Goal: Task Accomplishment & Management: Manage account settings

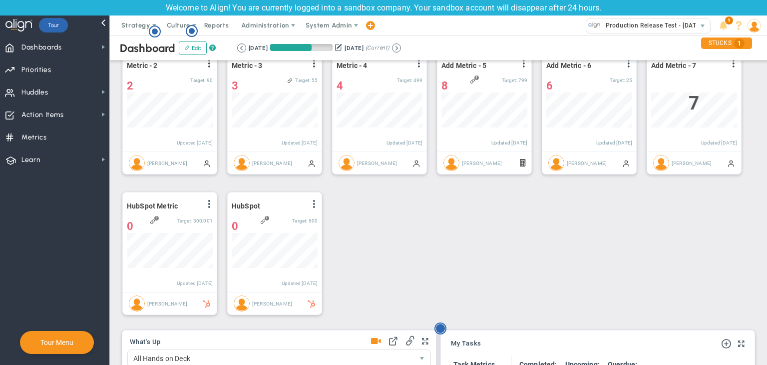
click at [443, 326] on circle "Hotspot (open by clicking or pressing space/enter)" at bounding box center [440, 328] width 9 height 9
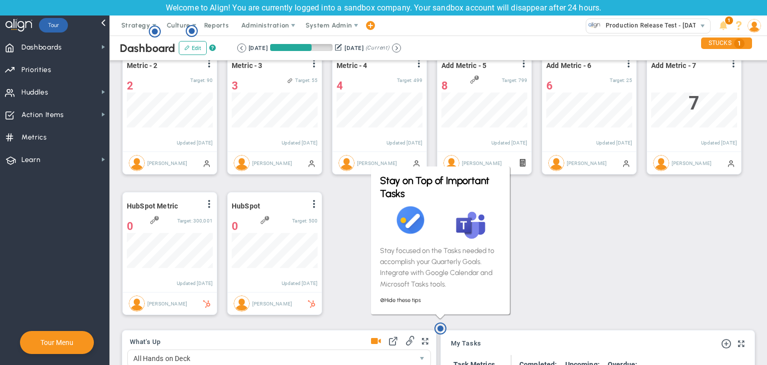
click at [342, 230] on div "Create 520 Sales Qualified Marketing Leads View Historical Graph Edit Make "No …" at bounding box center [434, 113] width 645 height 421
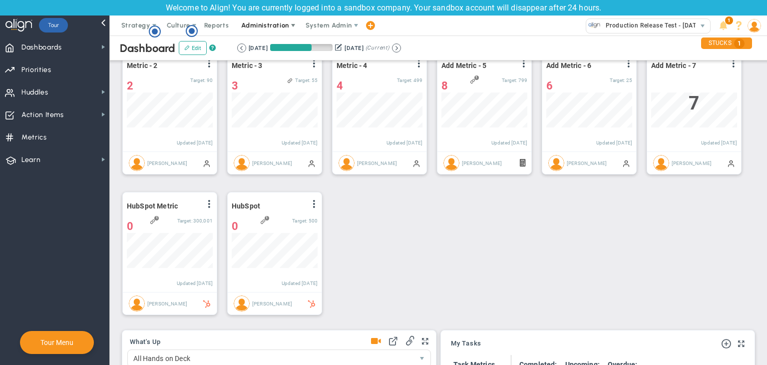
click at [269, 26] on span "Administration" at bounding box center [264, 24] width 47 height 7
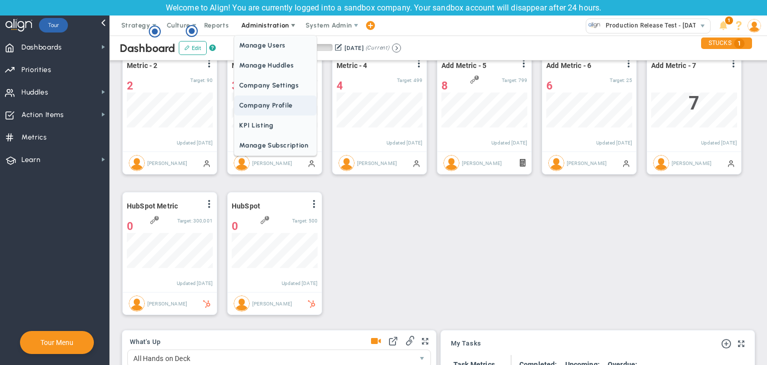
click at [285, 109] on span "Company Profile" at bounding box center [275, 105] width 82 height 20
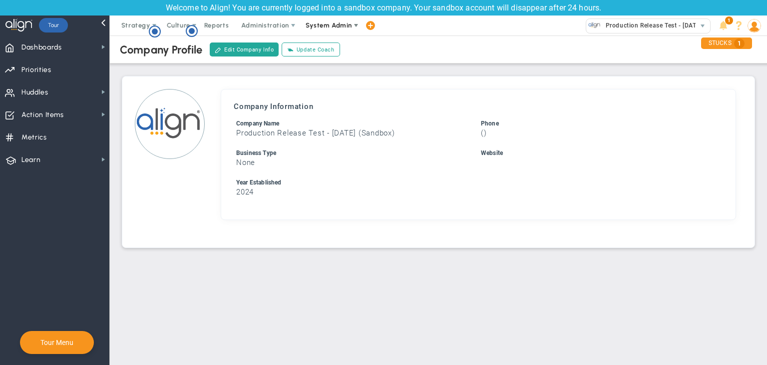
click at [329, 29] on span "System Admin" at bounding box center [329, 25] width 63 height 20
click at [611, 21] on span "Production Release Test - [DATE] (Sandbox)" at bounding box center [668, 25] width 134 height 13
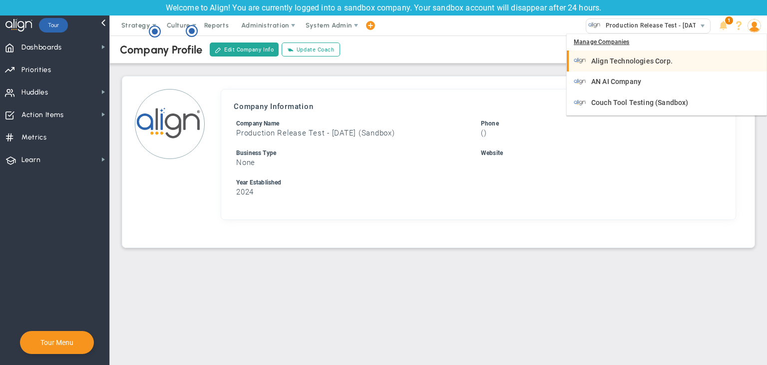
click at [615, 60] on span "Align Technologies Corp." at bounding box center [632, 60] width 81 height 7
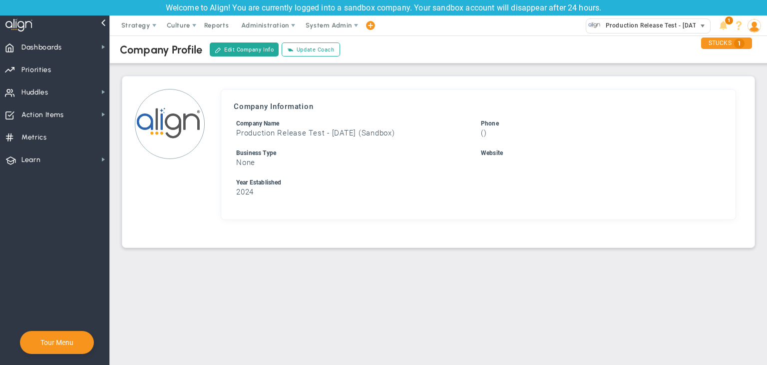
click at [647, 21] on span "Production Release Test - [DATE] (Sandbox)" at bounding box center [668, 25] width 134 height 13
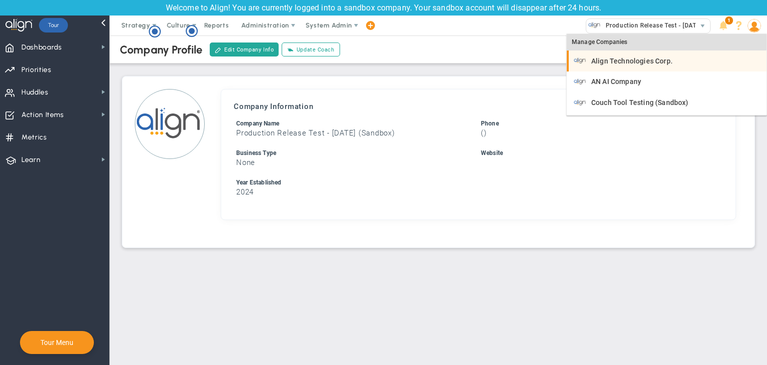
click at [634, 62] on span "Align Technologies Corp." at bounding box center [632, 60] width 81 height 7
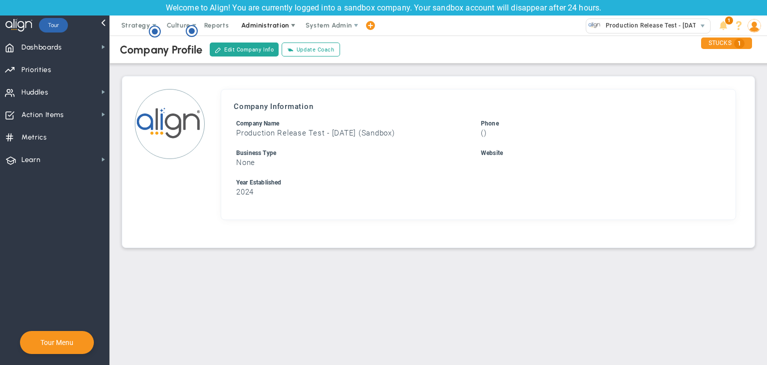
click at [262, 29] on span "Administration" at bounding box center [266, 25] width 64 height 20
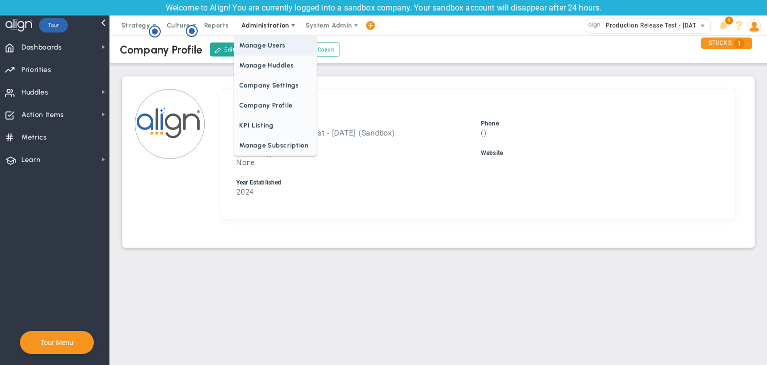
click at [276, 45] on span "Manage Users" at bounding box center [275, 45] width 82 height 20
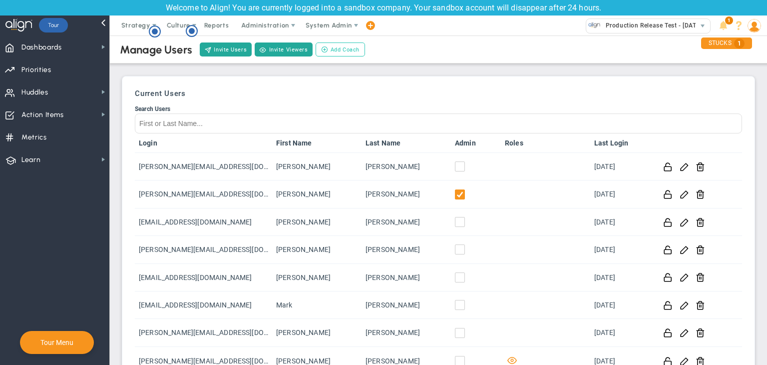
click at [335, 51] on span "Add Coach" at bounding box center [345, 49] width 29 height 8
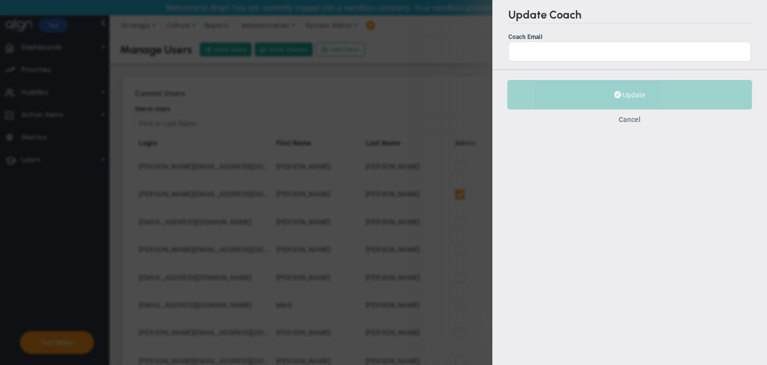
click at [630, 118] on button "Cancel" at bounding box center [630, 119] width 22 height 8
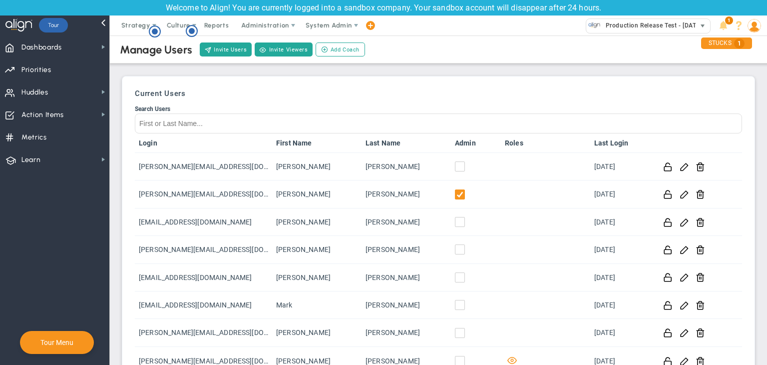
click at [663, 26] on span "Production Release Test - [DATE] (Sandbox)" at bounding box center [668, 25] width 134 height 13
click at [83, 53] on span "Dashboards Dashboards" at bounding box center [54, 46] width 109 height 22
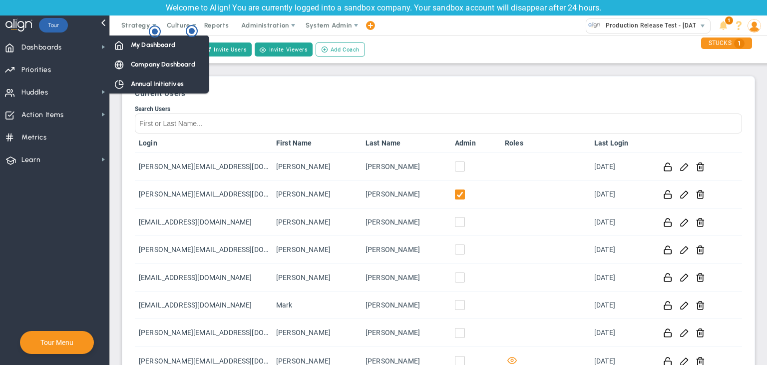
click at [153, 36] on icon "Hotspot (open by clicking or pressing space/enter)" at bounding box center [155, 31] width 12 height 12
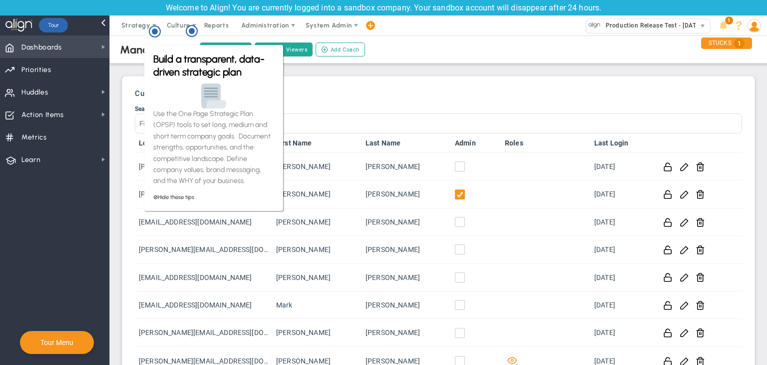
click at [88, 43] on span "Dashboards Dashboards" at bounding box center [54, 46] width 109 height 22
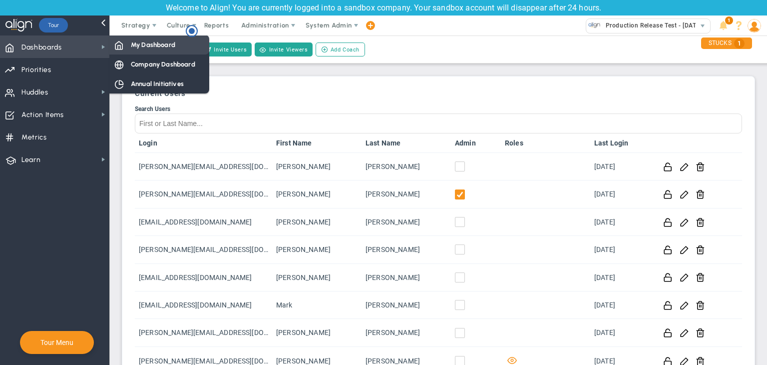
click at [145, 44] on span "My Dashboard" at bounding box center [153, 44] width 44 height 9
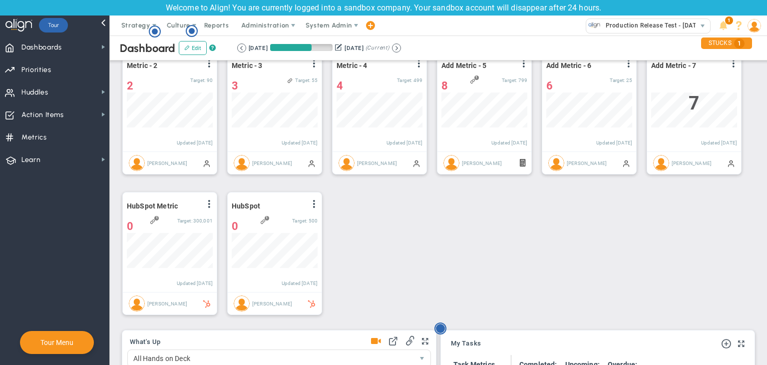
click at [444, 326] on circle "Hotspot (open by clicking or pressing space/enter)" at bounding box center [440, 328] width 9 height 9
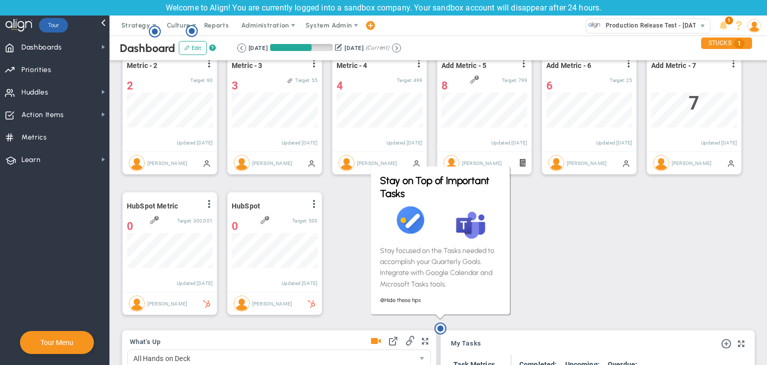
click at [549, 239] on div "Create 520 Sales Qualified Marketing Leads View Historical Graph Edit Make "No …" at bounding box center [434, 113] width 645 height 421
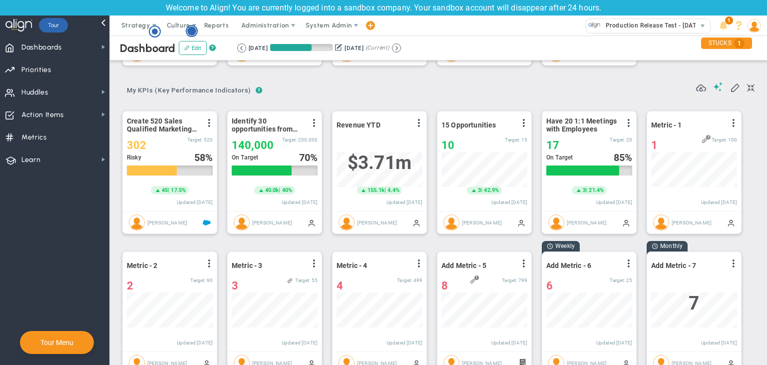
click at [187, 33] on icon "Hotspot (open by clicking or pressing space/enter)" at bounding box center [192, 31] width 12 height 12
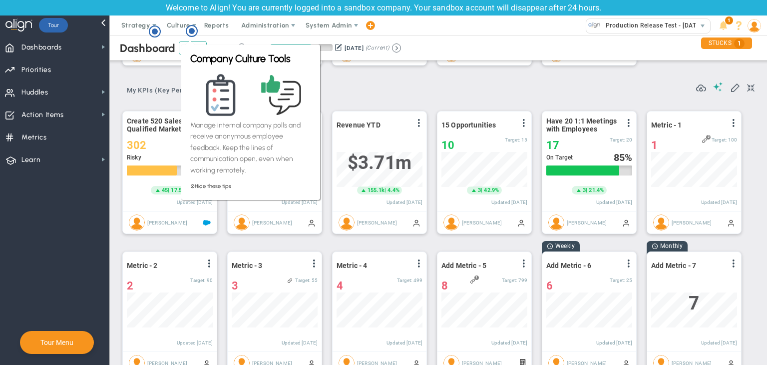
click at [336, 94] on div "? ? My KPIs (Key Performance Indicators) My KPIs (Key Performance Indicators) M…" at bounding box center [438, 86] width 633 height 25
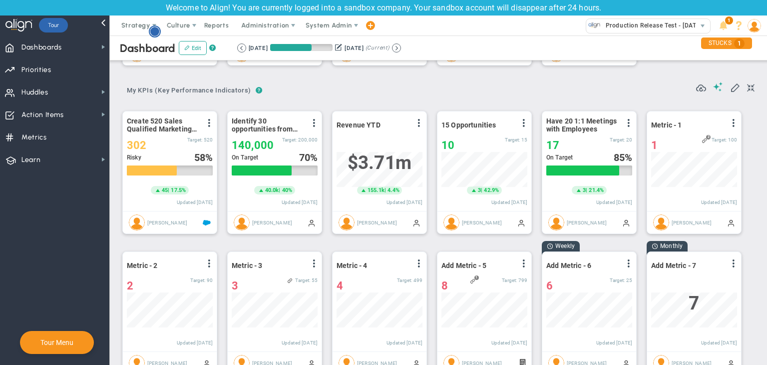
click at [157, 28] on circle "Hotspot (open by clicking or pressing space/enter)" at bounding box center [154, 31] width 9 height 9
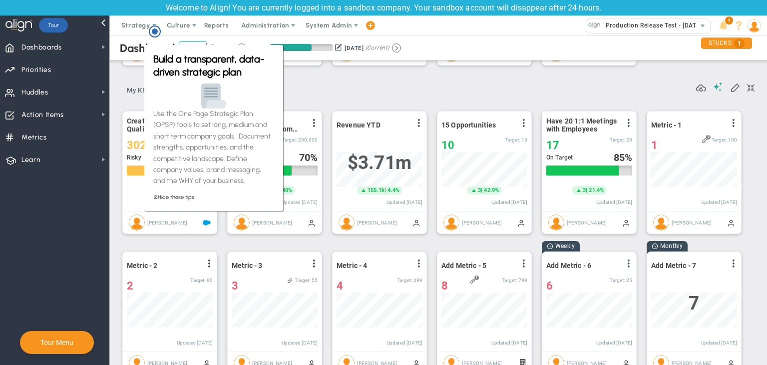
click at [357, 95] on div "? ? My KPIs (Key Performance Indicators) My KPIs (Key Performance Indicators) M…" at bounding box center [438, 86] width 633 height 25
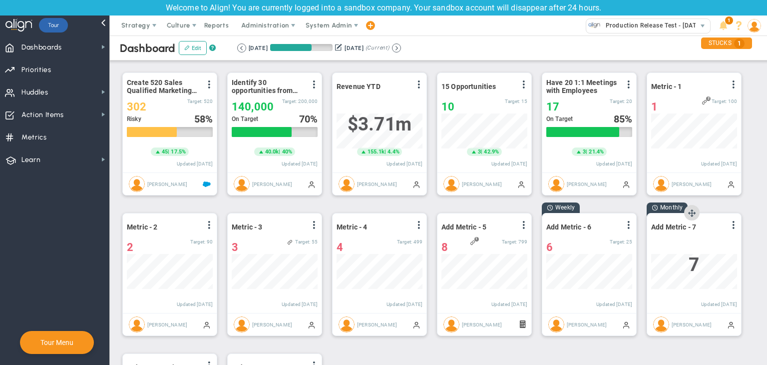
scroll to position [388, 0]
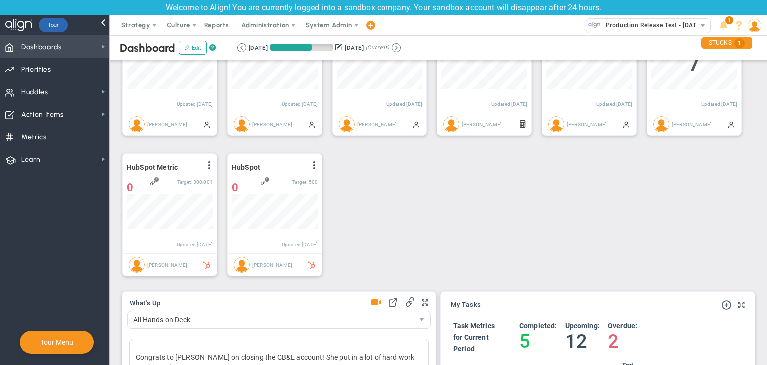
click at [68, 50] on span "Dashboards Dashboards" at bounding box center [54, 46] width 109 height 22
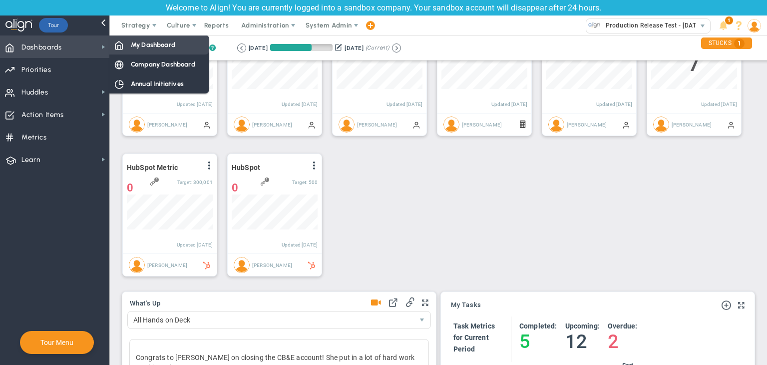
click at [131, 52] on div "My Dashboard" at bounding box center [159, 44] width 100 height 19
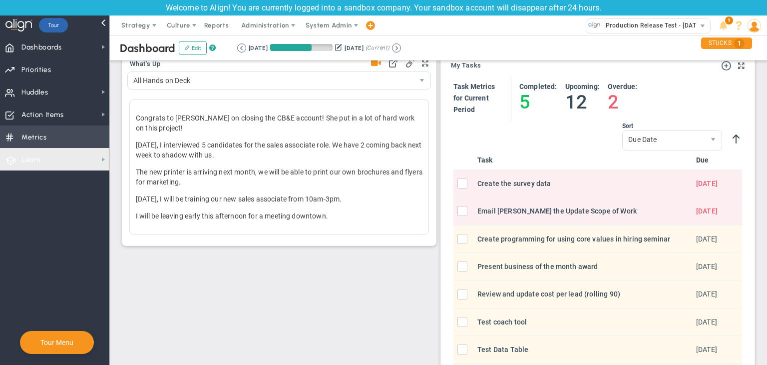
scroll to position [638, 0]
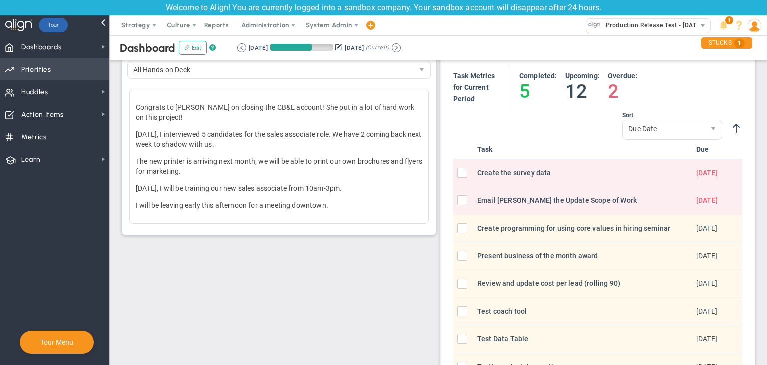
click at [56, 62] on span "Priorities OKR Tree Priorities OKRs" at bounding box center [54, 69] width 109 height 22
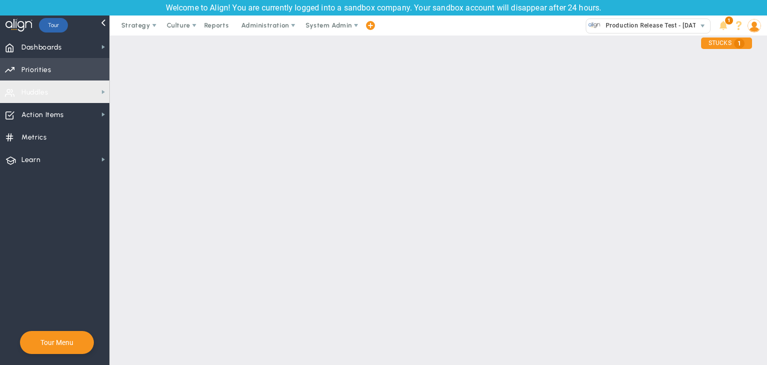
checkbox input "false"
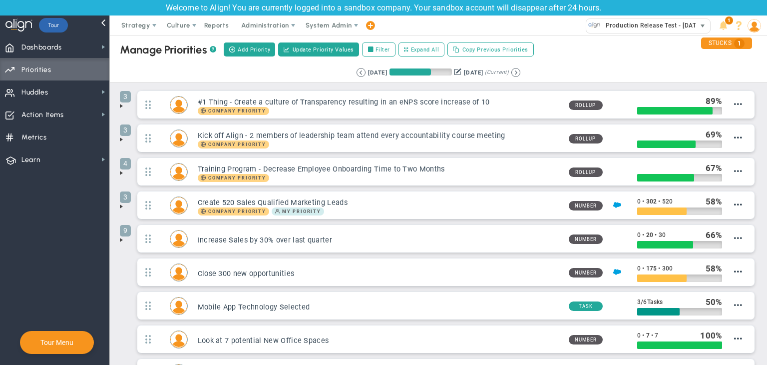
click at [623, 23] on span "Production Release Test - [DATE] (Sandbox)" at bounding box center [668, 25] width 134 height 13
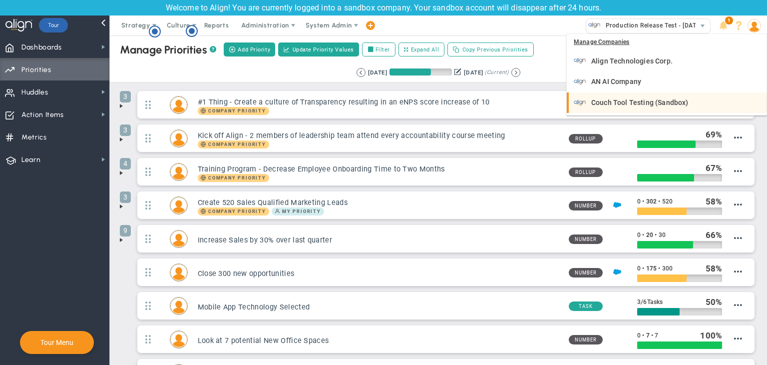
click at [625, 101] on span "Couch Tool Testing (Sandbox)" at bounding box center [640, 102] width 97 height 7
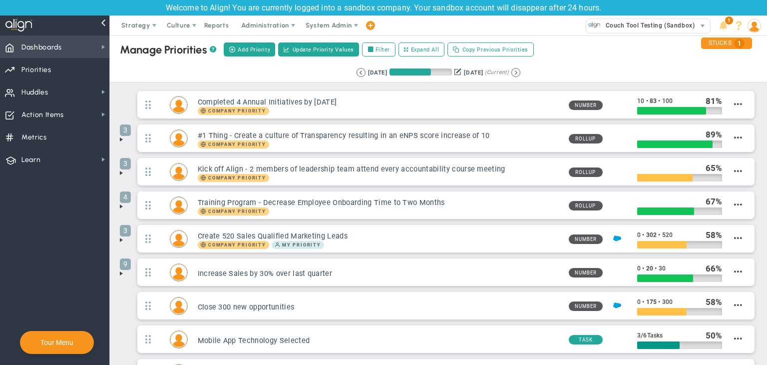
click at [92, 50] on span "Dashboards Dashboards" at bounding box center [54, 46] width 109 height 22
click at [617, 27] on span "Couch Tool Testing (Sandbox)" at bounding box center [648, 25] width 94 height 13
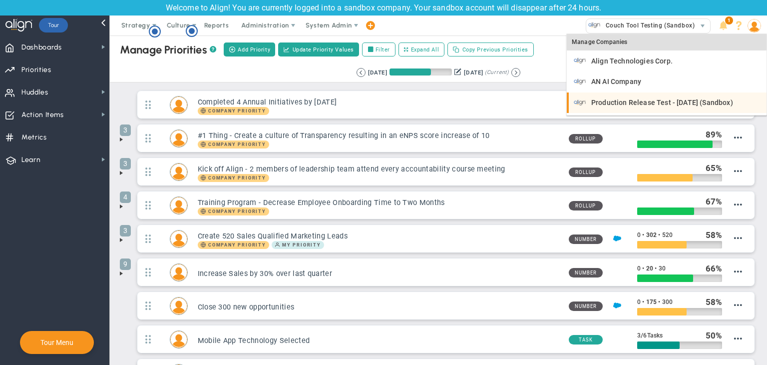
click at [614, 99] on span "Production Release Test - [DATE] (Sandbox)" at bounding box center [663, 102] width 142 height 7
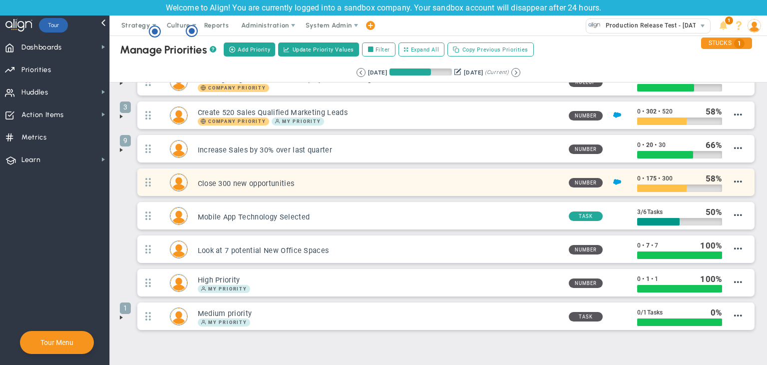
scroll to position [100, 0]
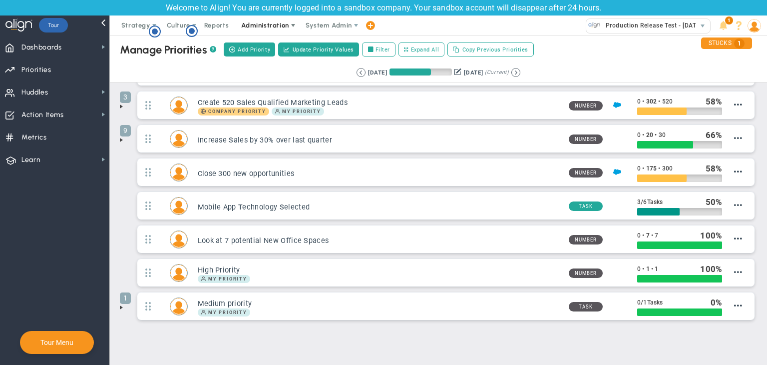
click at [288, 30] on span "Administration" at bounding box center [266, 25] width 64 height 20
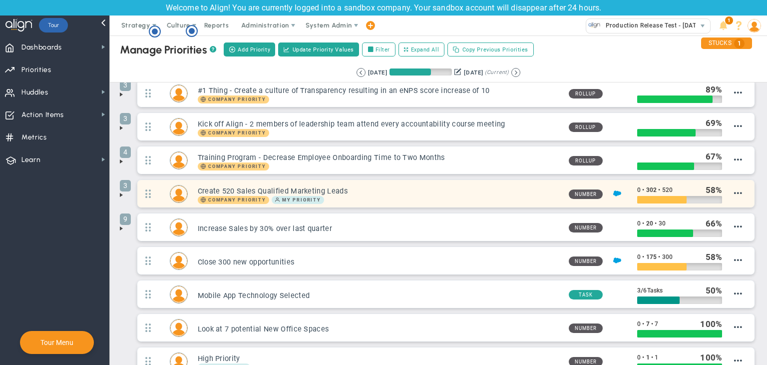
scroll to position [0, 0]
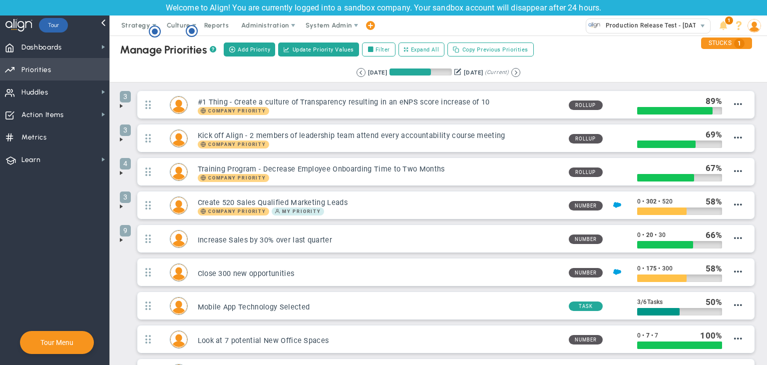
click at [64, 63] on span "Priorities OKR Tree Priorities OKRs" at bounding box center [54, 69] width 109 height 22
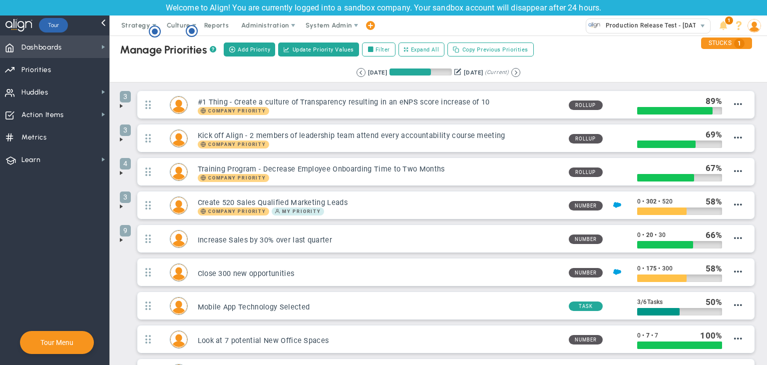
click at [67, 53] on span "Dashboards Dashboards" at bounding box center [54, 46] width 109 height 22
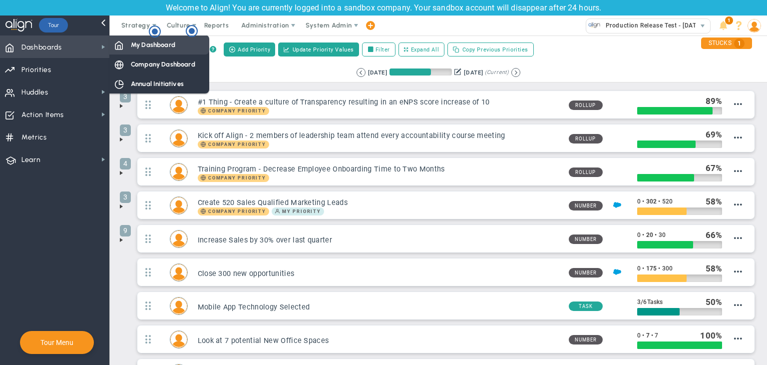
click at [120, 45] on span at bounding box center [118, 44] width 9 height 9
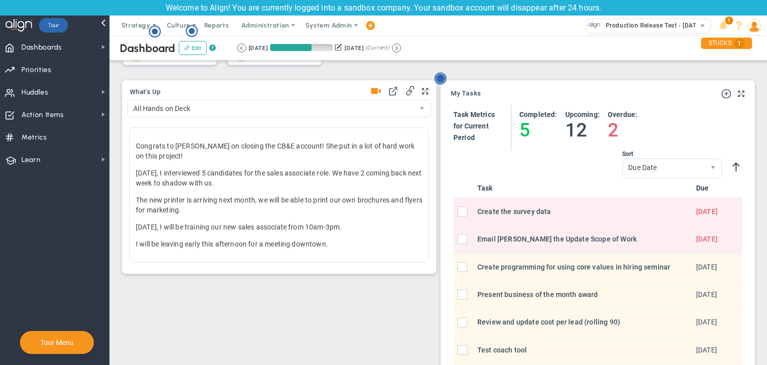
click at [441, 80] on circle "Hotspot (open by clicking or pressing space/enter)" at bounding box center [440, 78] width 9 height 9
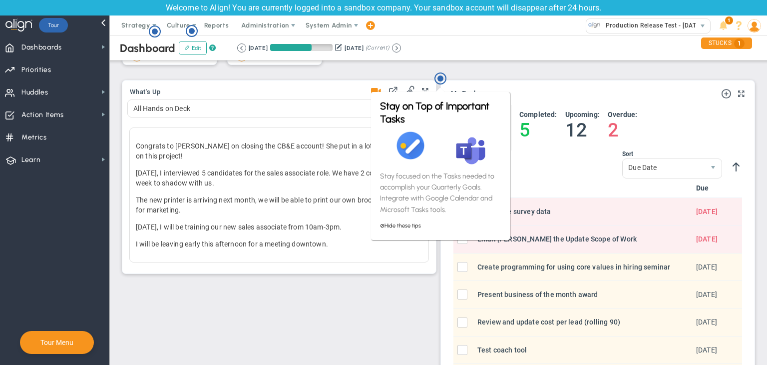
click at [400, 80] on div "What's Up All Hands on Deck" at bounding box center [279, 177] width 315 height 194
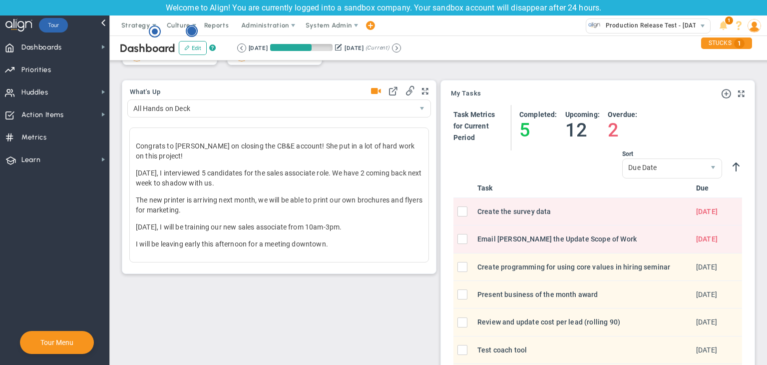
click at [188, 32] on circle "Hotspot (open by clicking or pressing space/enter)" at bounding box center [191, 30] width 9 height 9
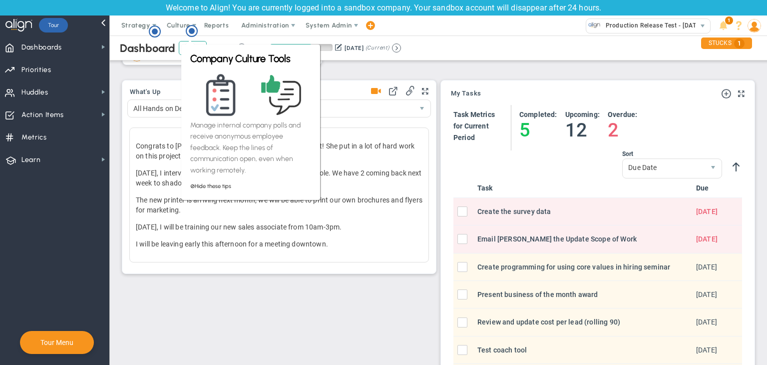
click at [170, 66] on div "Period HubSpot Metric View Historical Graph Edit Make "No Change" Update Add Pa…" at bounding box center [167, 5] width 100 height 128
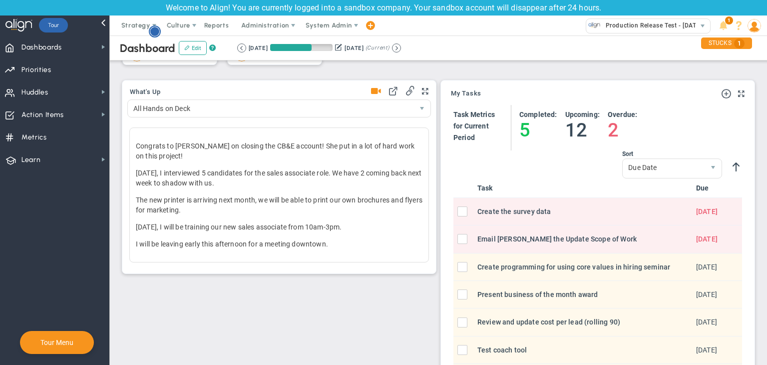
click at [159, 32] on icon "Hotspot (open by clicking or pressing space/enter)" at bounding box center [155, 31] width 12 height 12
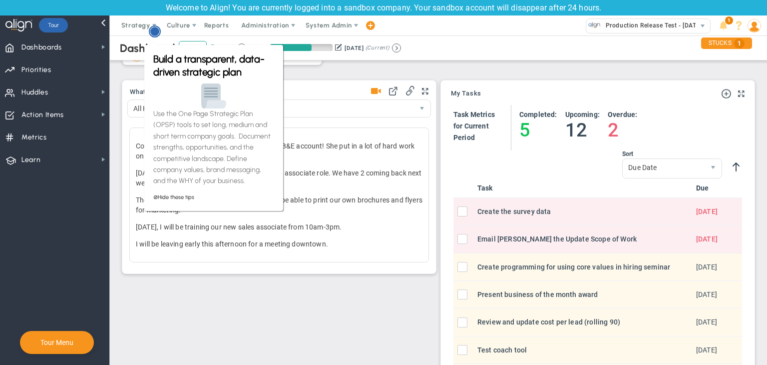
click at [153, 30] on circle "Hotspot (open by clicking or pressing space/enter)" at bounding box center [154, 31] width 9 height 9
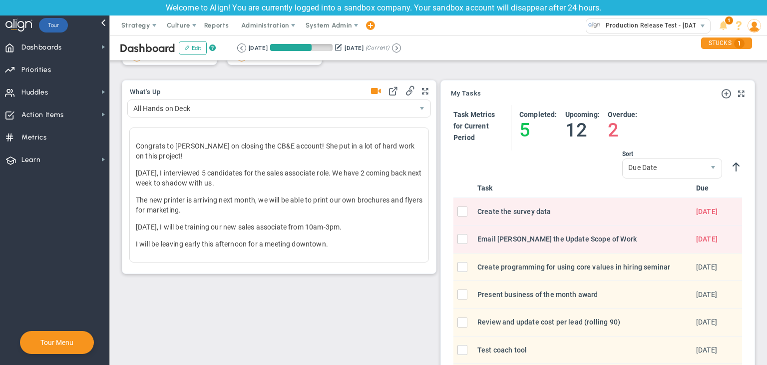
click at [205, 93] on div "What's Up" at bounding box center [279, 92] width 299 height 14
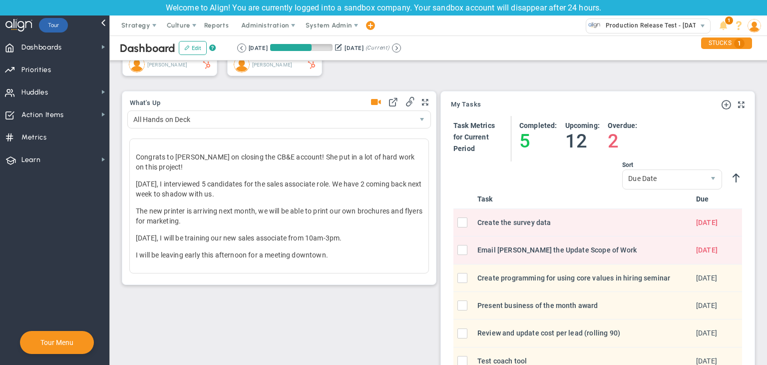
scroll to position [588, 0]
drag, startPoint x: 77, startPoint y: 83, endPoint x: 94, endPoint y: 81, distance: 17.1
click at [77, 82] on span "Huddles Huddles" at bounding box center [54, 91] width 109 height 22
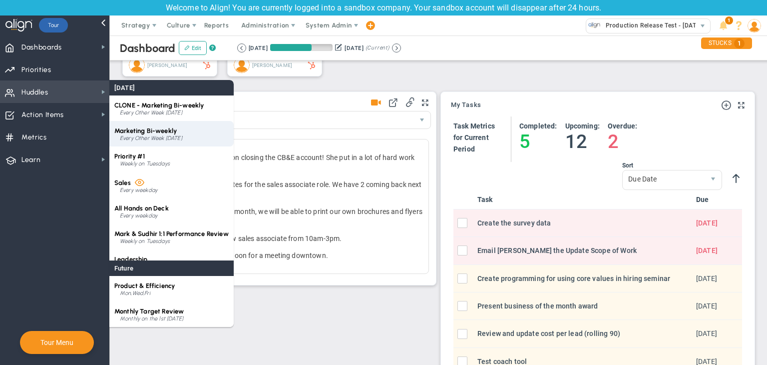
click at [150, 126] on div "Marketing Bi-weekly Every Other Week [DATE]" at bounding box center [171, 133] width 124 height 25
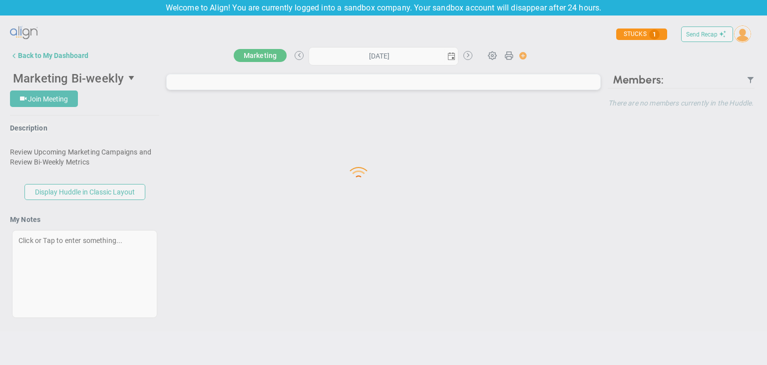
type input "[DATE]"
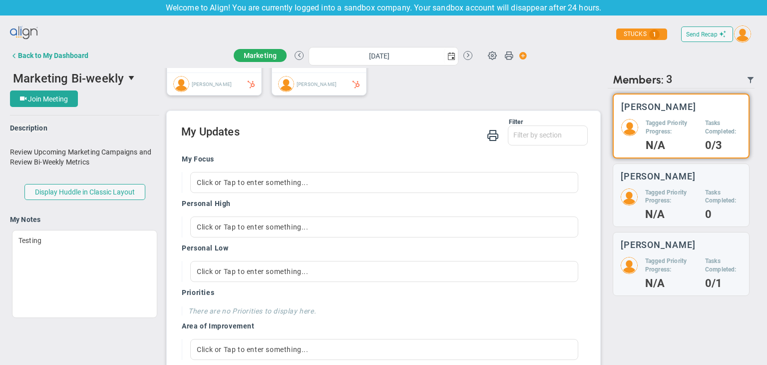
scroll to position [936, 0]
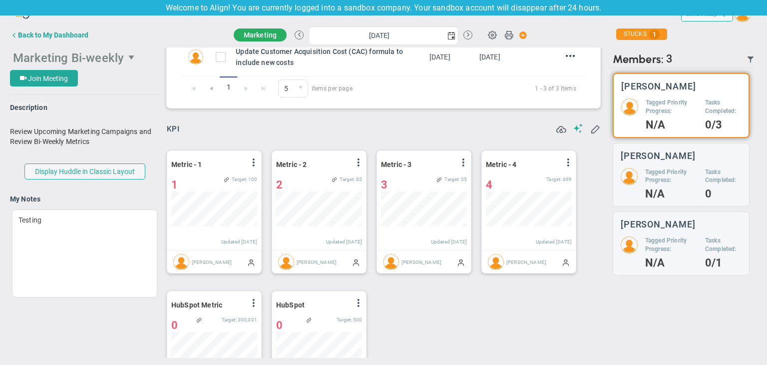
click at [102, 54] on span "Marketing Bi-weekly" at bounding box center [68, 58] width 111 height 14
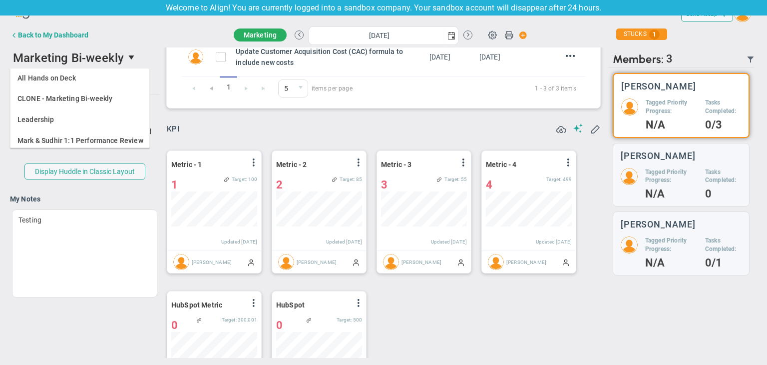
click at [230, 128] on div "KPI" at bounding box center [384, 128] width 434 height 11
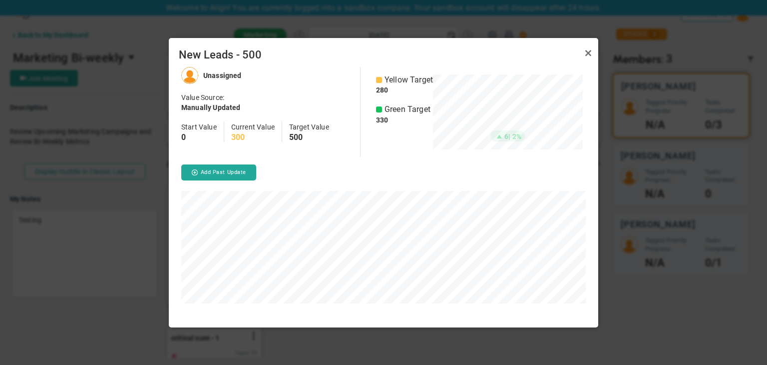
scroll to position [260, 430]
click at [590, 51] on link "Close" at bounding box center [589, 53] width 12 height 12
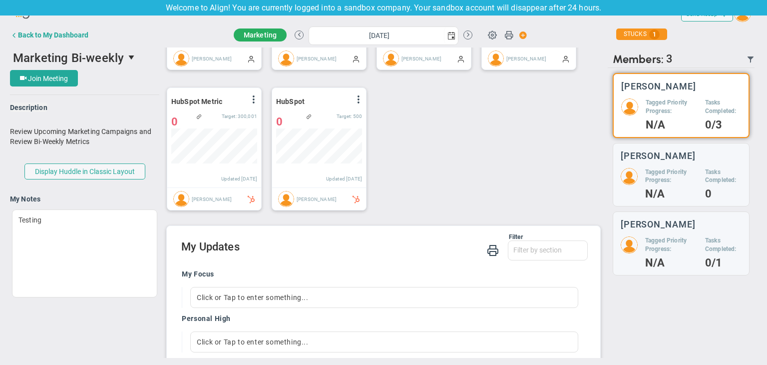
scroll to position [736, 0]
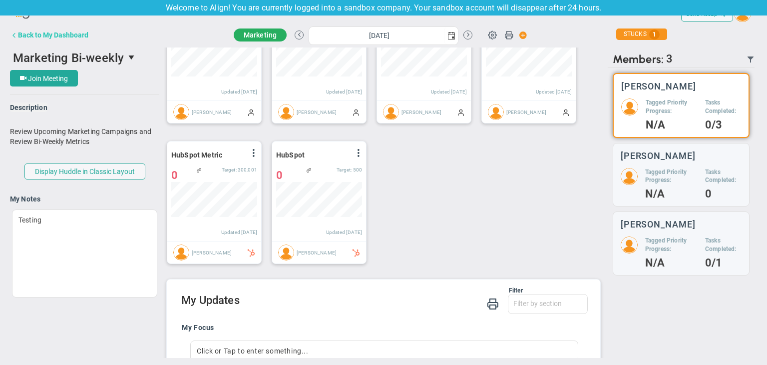
click at [29, 38] on div "Back to My Dashboard" at bounding box center [53, 35] width 70 height 8
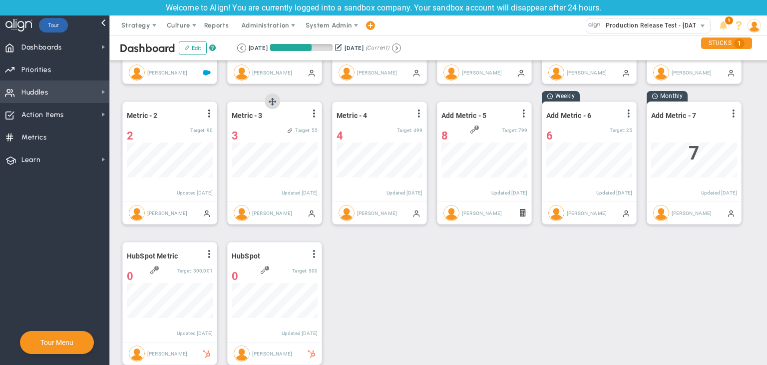
scroll to position [499575, 499524]
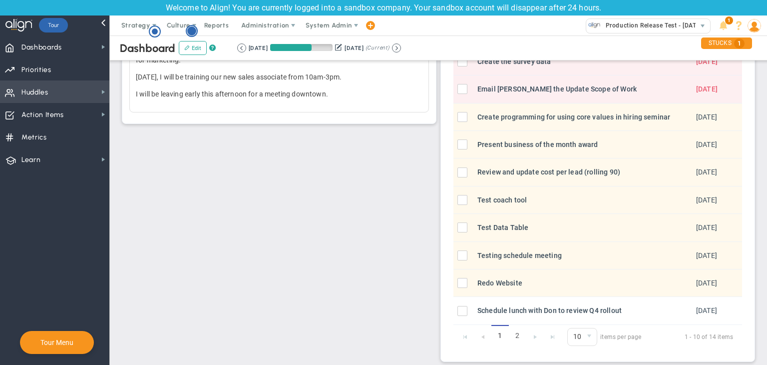
click at [188, 33] on circle "Hotspot (open by clicking or pressing space/enter)" at bounding box center [191, 30] width 9 height 9
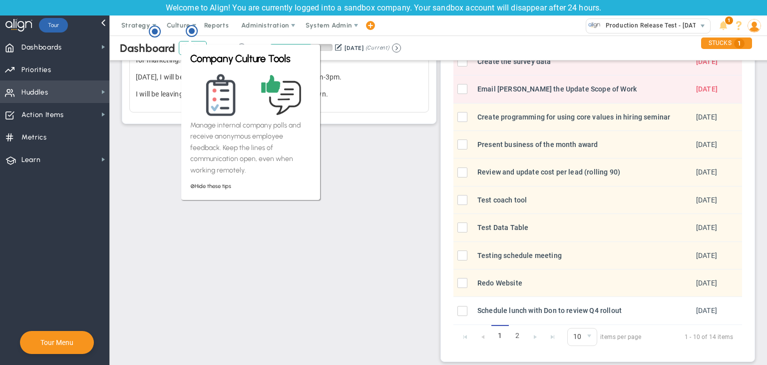
click at [140, 122] on div "What's Up 46671" at bounding box center [279, 27] width 314 height 193
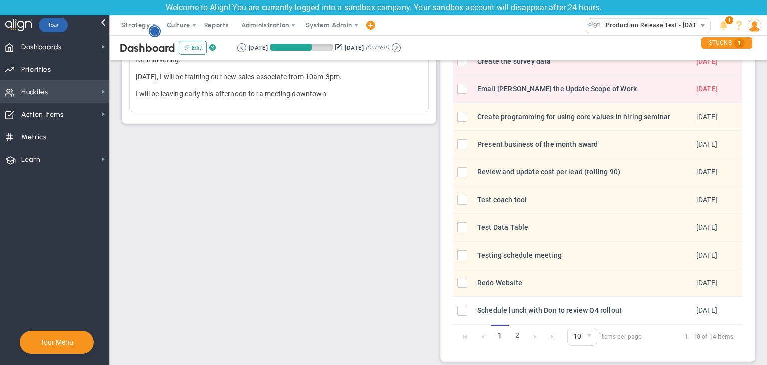
click at [156, 28] on circle "Hotspot (open by clicking or pressing space/enter)" at bounding box center [154, 31] width 9 height 9
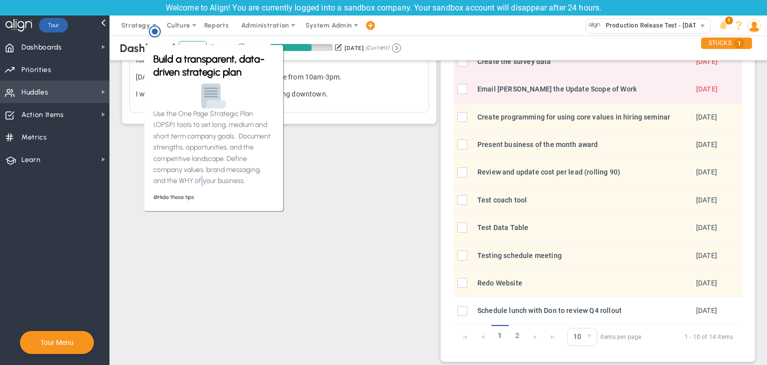
click at [202, 178] on p "Use the One Page Strategic Plan (OPSP) tools to set long, medium and short term…" at bounding box center [213, 147] width 121 height 78
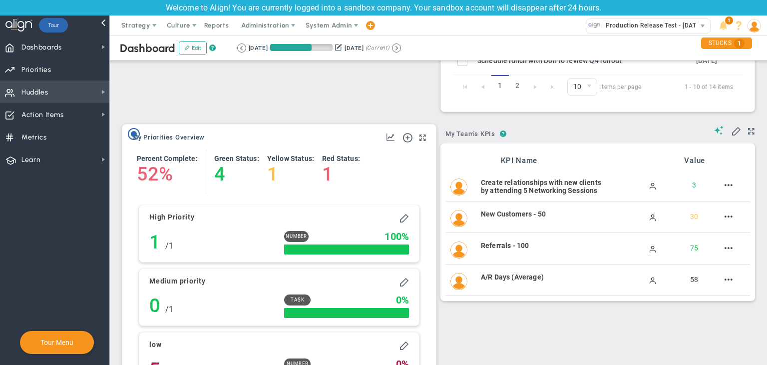
click at [137, 135] on circle "Hotspot (open by clicking or pressing space/enter)" at bounding box center [133, 133] width 9 height 9
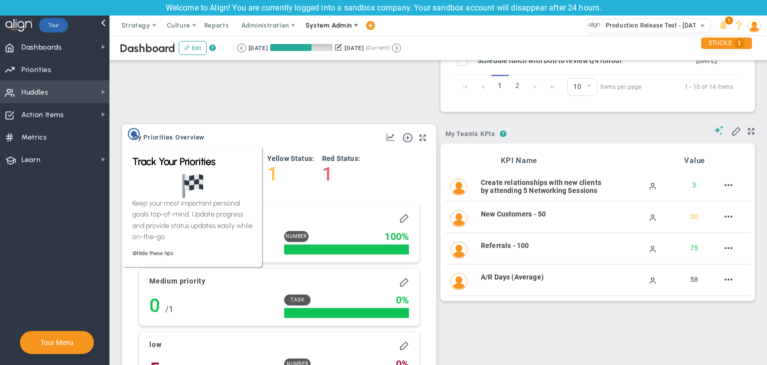
click at [325, 33] on span "System Admin" at bounding box center [329, 25] width 63 height 20
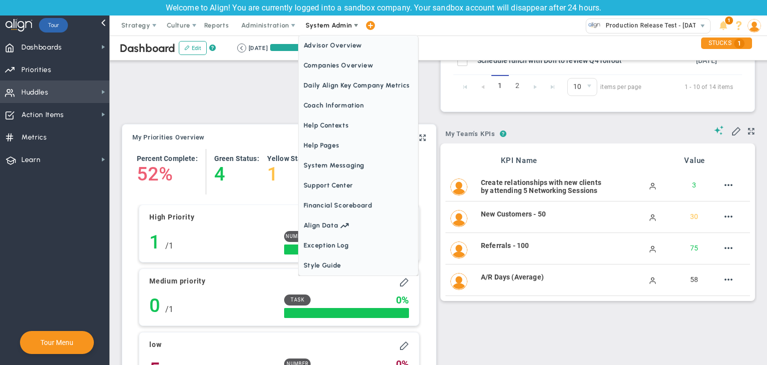
scroll to position [0, 0]
click at [320, 62] on span "Companies Overview" at bounding box center [358, 65] width 119 height 20
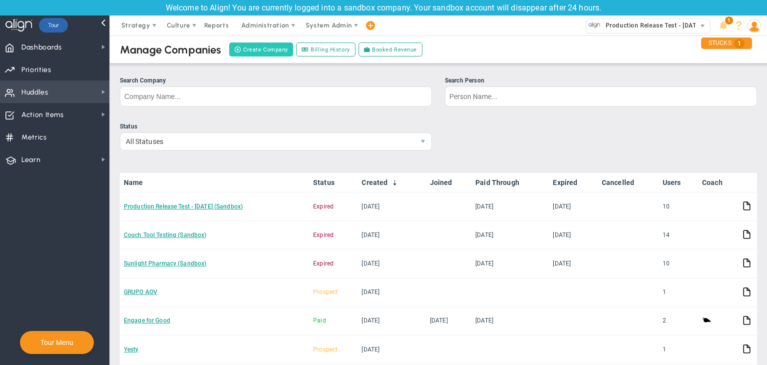
click at [276, 50] on button "Create Company" at bounding box center [261, 49] width 64 height 14
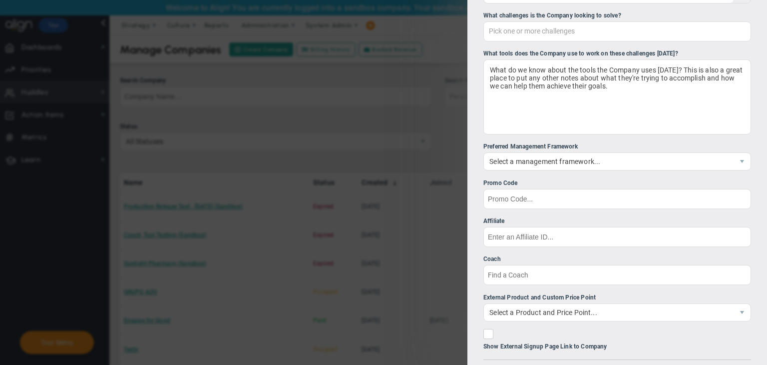
scroll to position [290, 0]
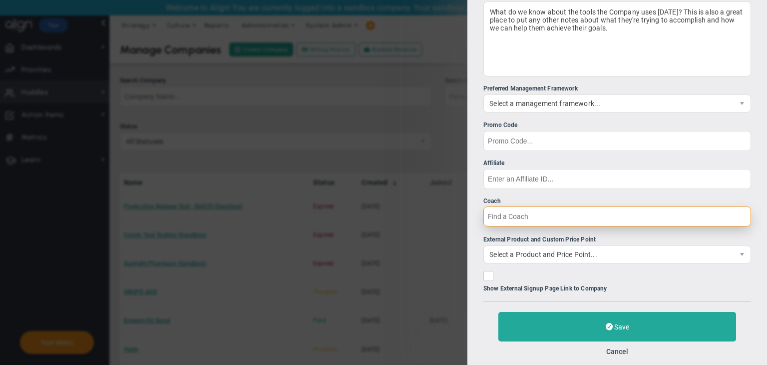
click at [570, 220] on input "Coach" at bounding box center [618, 216] width 268 height 20
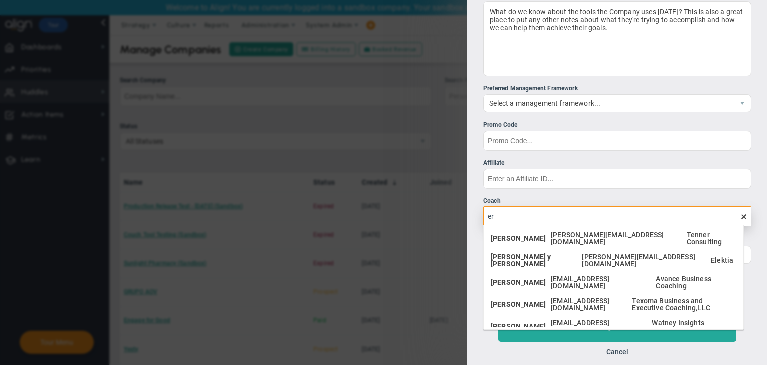
type input "e"
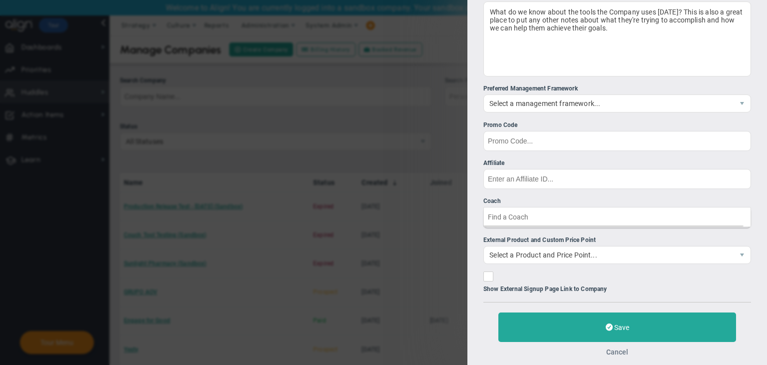
click at [616, 351] on button "Cancel" at bounding box center [618, 352] width 22 height 8
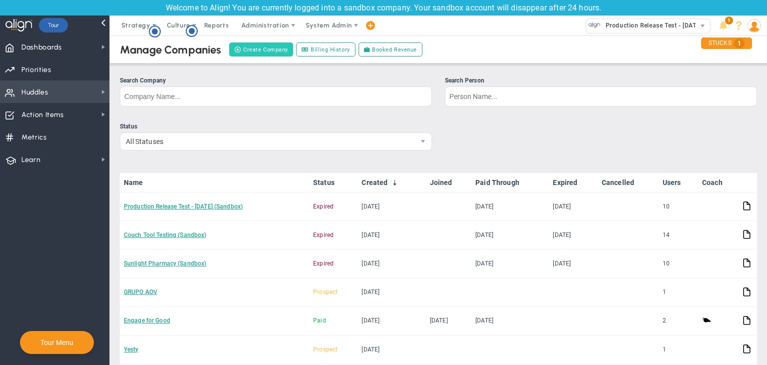
click at [259, 51] on button "Create Company" at bounding box center [261, 49] width 64 height 14
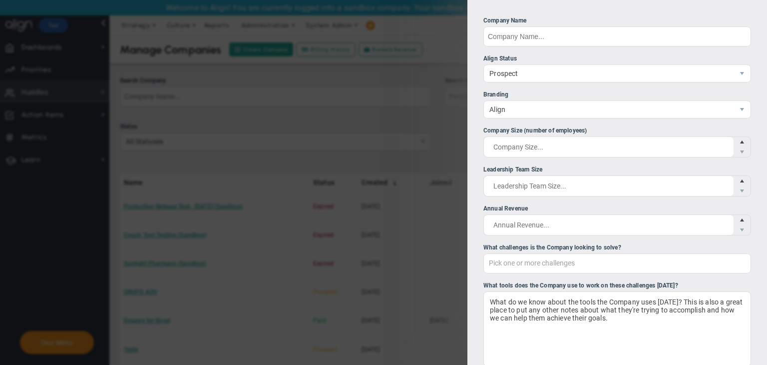
scroll to position [298, 0]
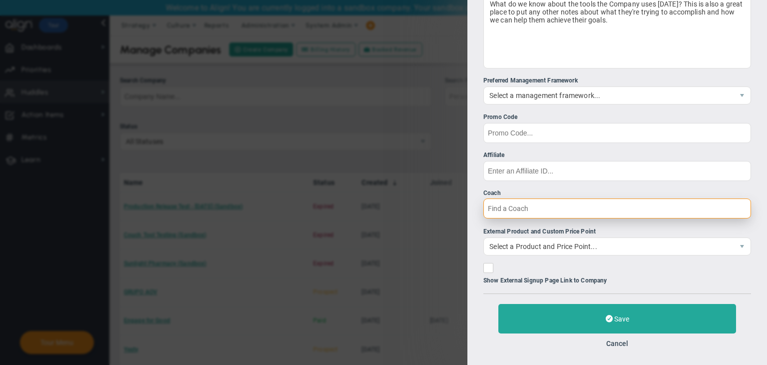
click at [534, 210] on input "Coach" at bounding box center [618, 208] width 268 height 20
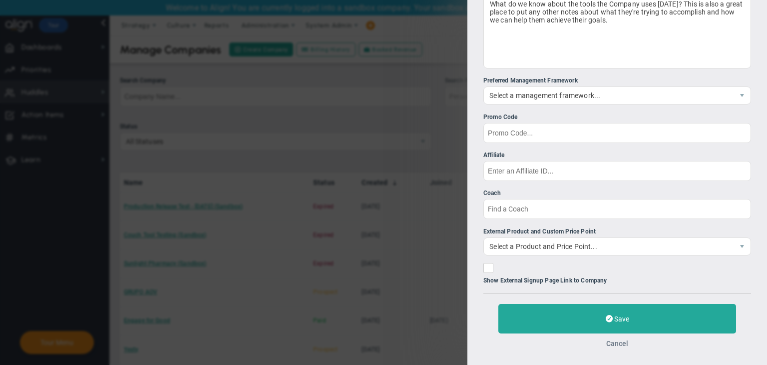
click at [614, 339] on button "Cancel" at bounding box center [618, 343] width 22 height 8
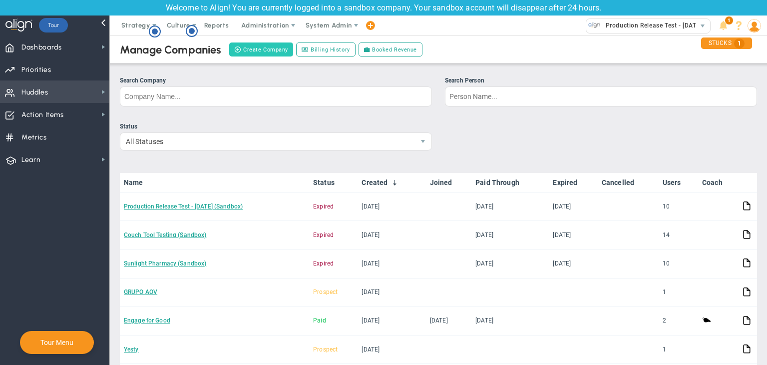
click at [282, 50] on button "Create Company" at bounding box center [261, 49] width 64 height 14
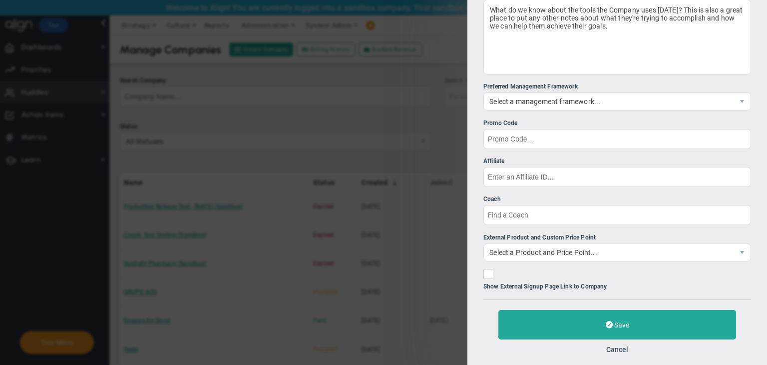
scroll to position [298, 0]
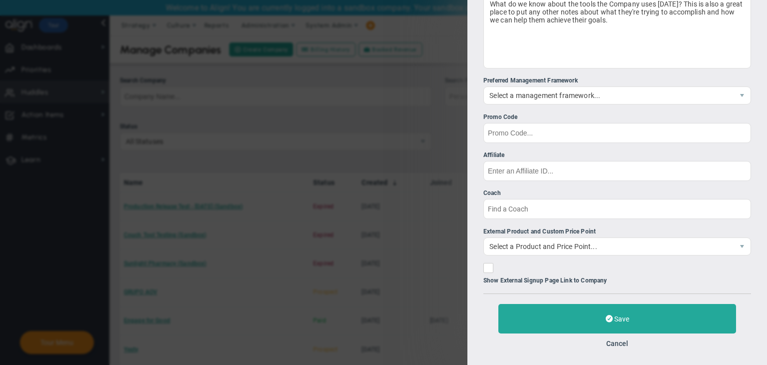
click at [584, 221] on div "Company Name Align Status [GEOGRAPHIC_DATA] Branding Align 1 Company Size (numb…" at bounding box center [618, 1] width 268 height 567
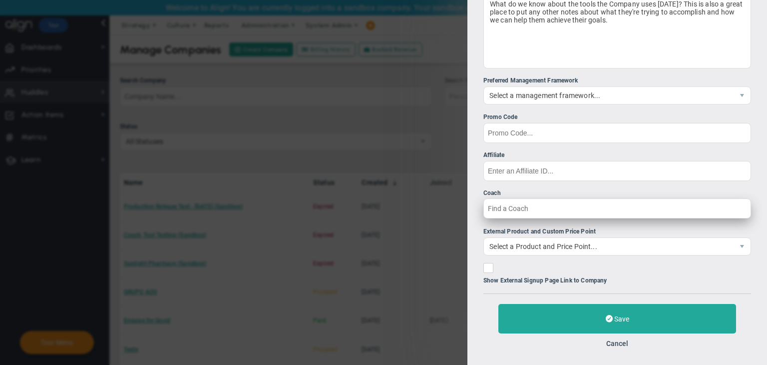
click at [583, 217] on label "Coach" at bounding box center [618, 203] width 268 height 30
click at [583, 217] on input "Coach" at bounding box center [618, 208] width 268 height 20
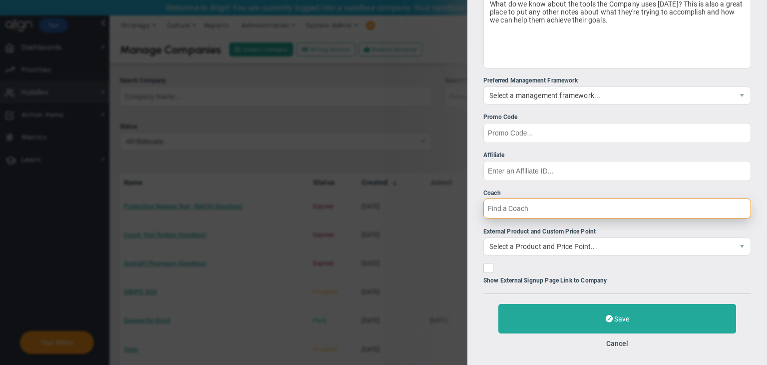
click at [572, 206] on input "Coach" at bounding box center [618, 208] width 268 height 20
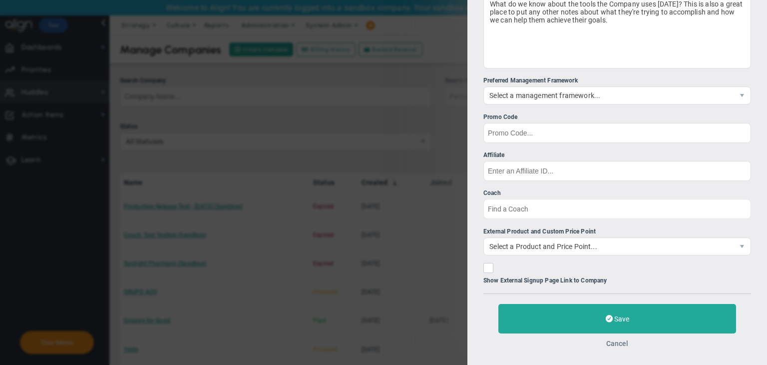
click at [620, 342] on button "Cancel" at bounding box center [618, 343] width 22 height 8
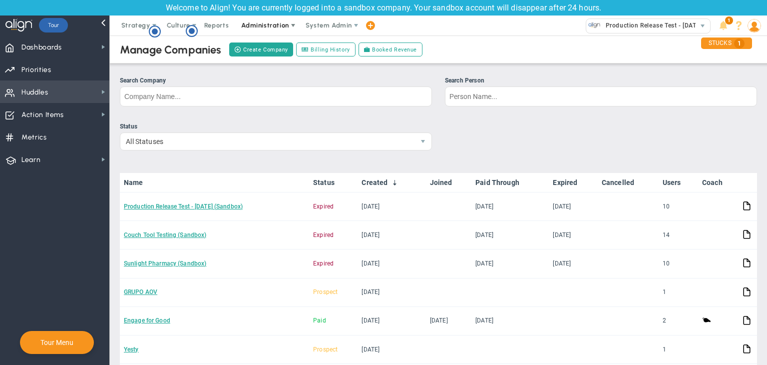
click at [274, 24] on span "Administration" at bounding box center [264, 24] width 47 height 7
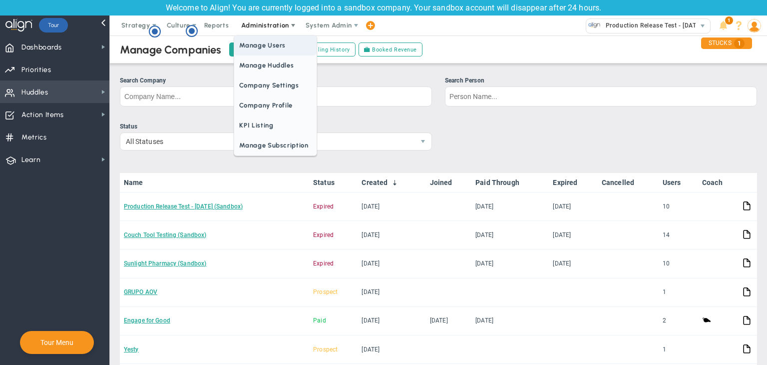
click at [271, 40] on span "Manage Users" at bounding box center [275, 45] width 82 height 20
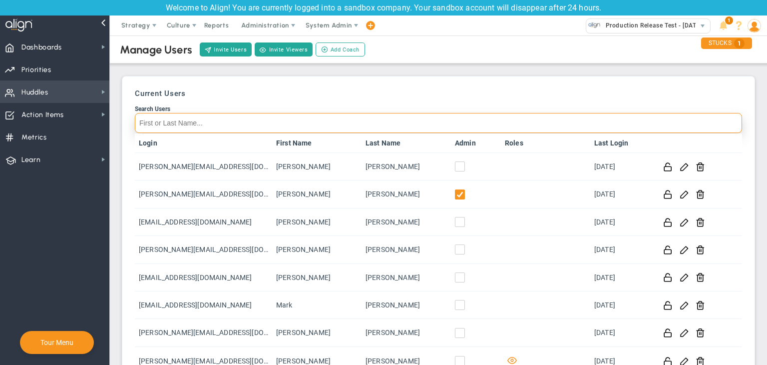
click at [223, 113] on input "Search Users" at bounding box center [439, 123] width 608 height 20
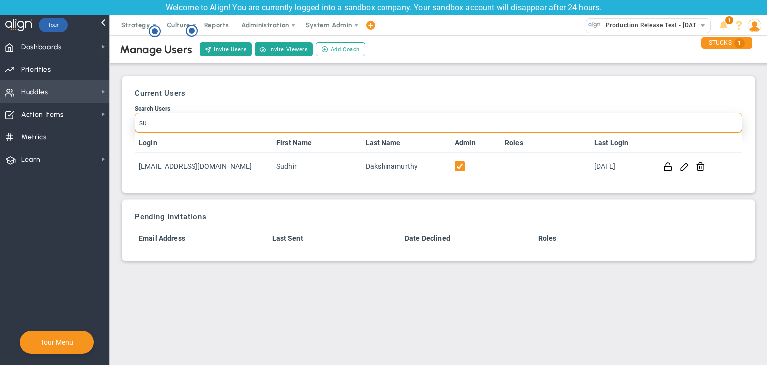
type input "s"
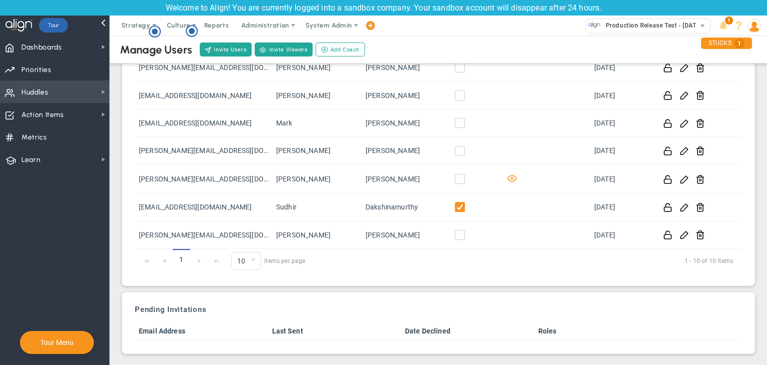
scroll to position [184, 0]
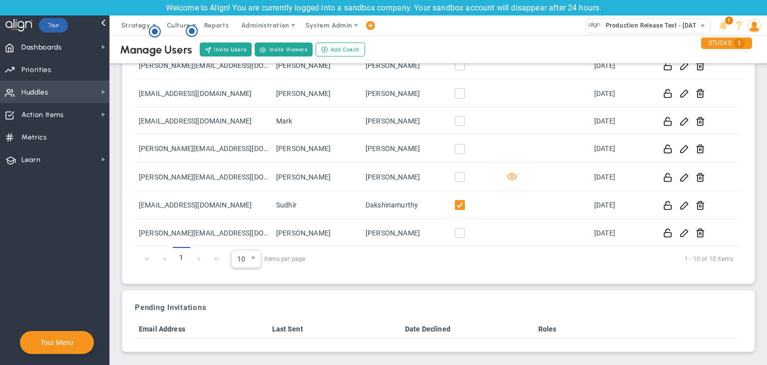
click at [246, 260] on span "select" at bounding box center [253, 258] width 14 height 17
click at [247, 298] on li "20" at bounding box center [246, 300] width 29 height 21
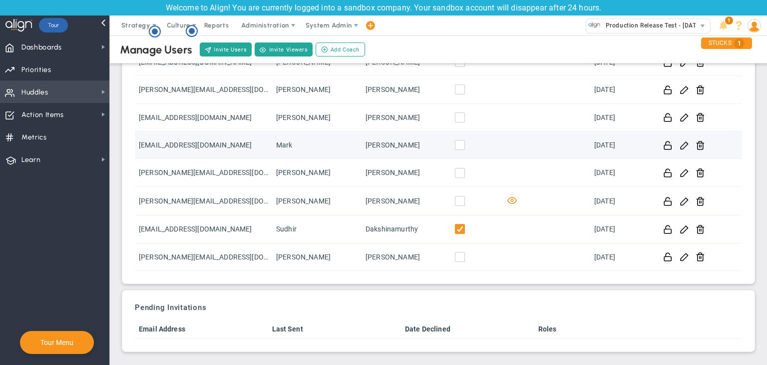
scroll to position [0, 0]
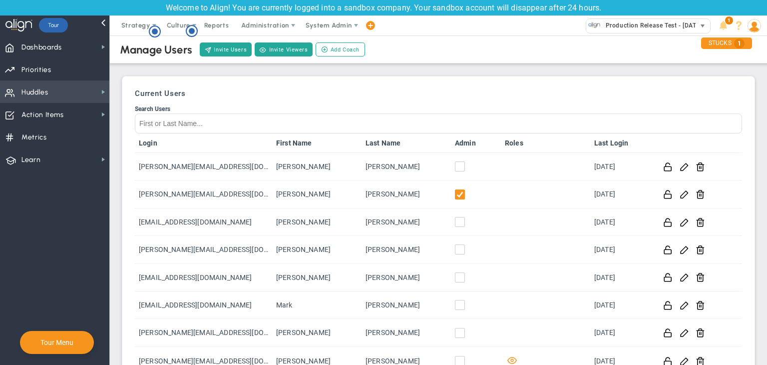
click at [649, 25] on span "Production Release Test - [DATE] (Sandbox)" at bounding box center [668, 25] width 134 height 13
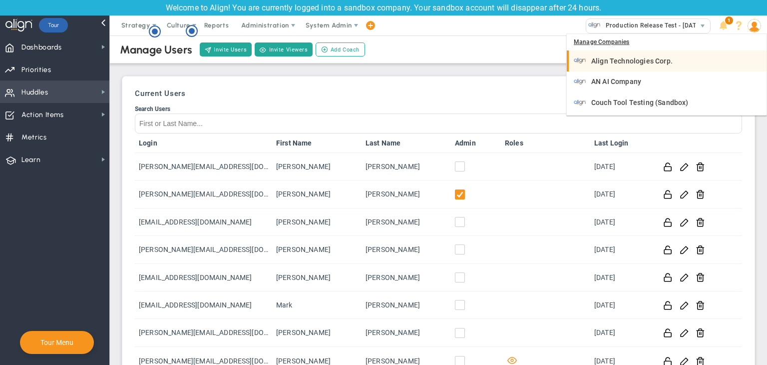
click at [632, 63] on span "Align Technologies Corp." at bounding box center [632, 60] width 81 height 7
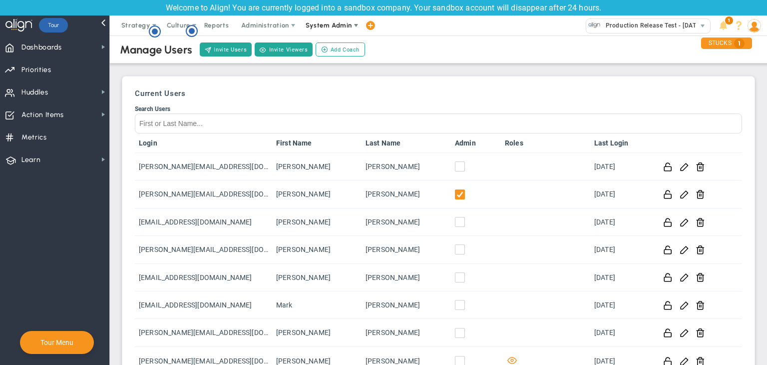
click at [330, 31] on span "System Admin" at bounding box center [329, 25] width 63 height 20
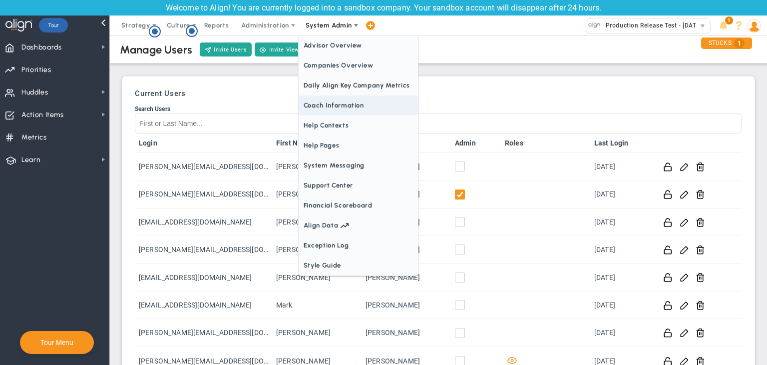
click at [332, 100] on span "Coach Information" at bounding box center [358, 105] width 119 height 20
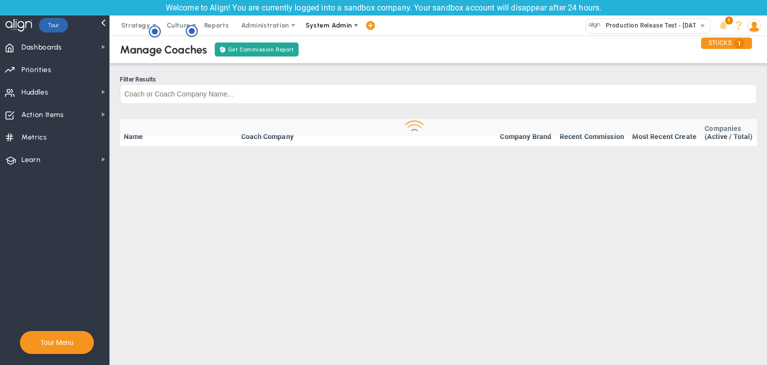
click at [344, 26] on span "System Admin" at bounding box center [329, 24] width 46 height 7
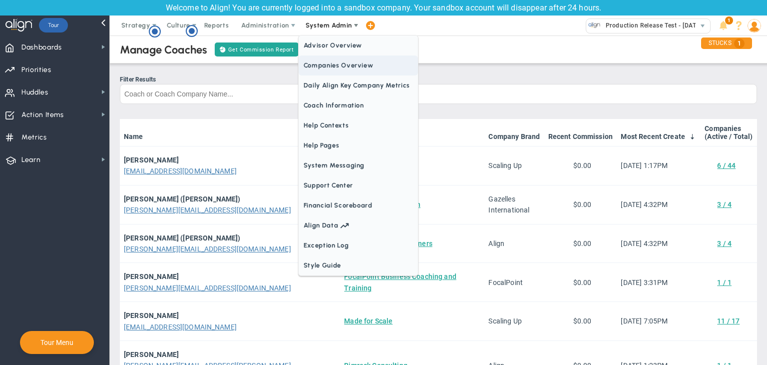
click at [322, 60] on span "Companies Overview" at bounding box center [358, 65] width 119 height 20
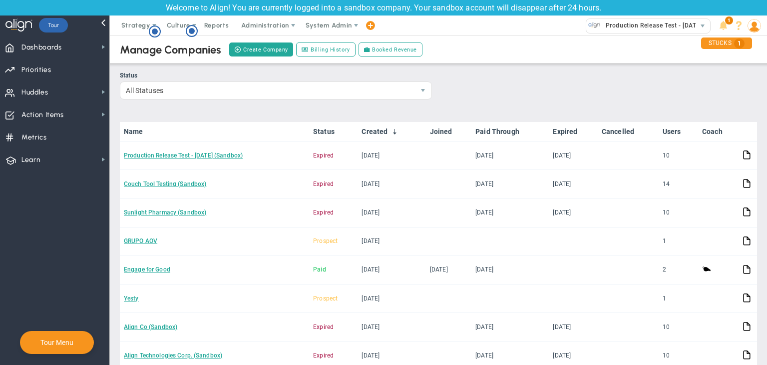
scroll to position [59, 0]
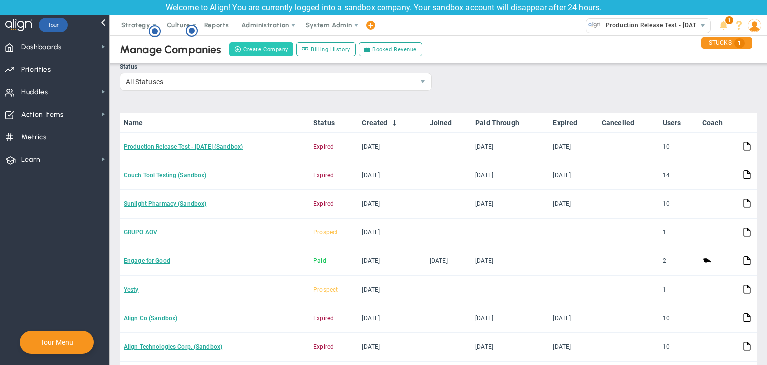
click at [271, 49] on button "Create Company" at bounding box center [261, 49] width 64 height 14
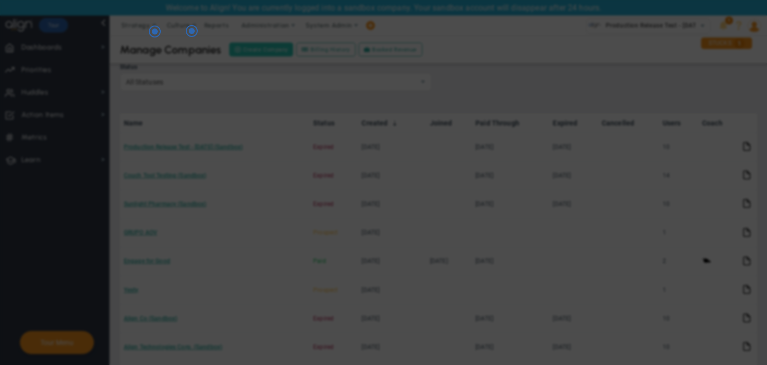
checkbox input "false"
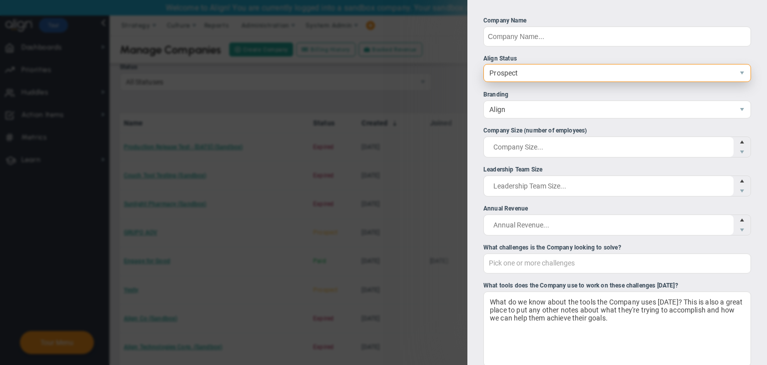
click at [734, 78] on span "select" at bounding box center [742, 72] width 17 height 17
click at [547, 72] on span "Prospect" at bounding box center [609, 72] width 250 height 17
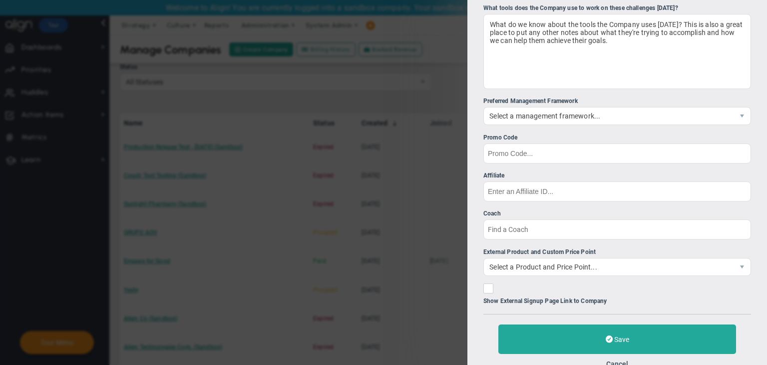
scroll to position [298, 0]
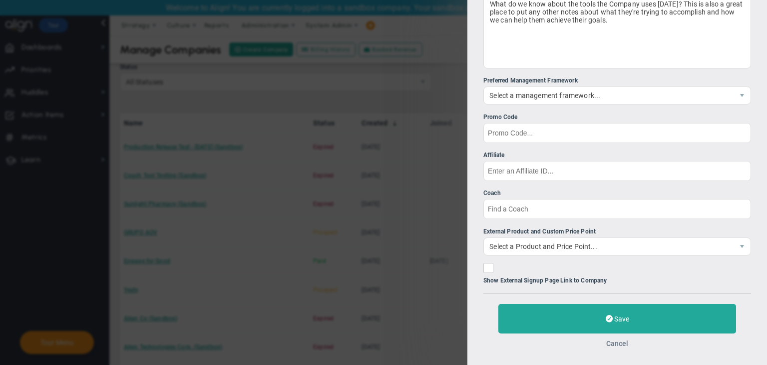
click at [618, 343] on button "Cancel" at bounding box center [618, 343] width 22 height 8
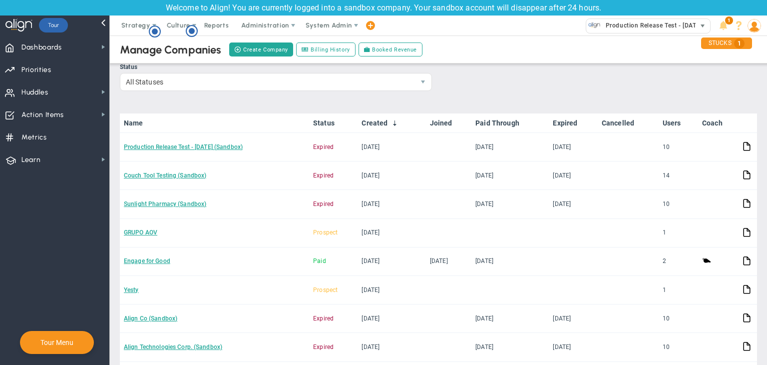
click at [687, 26] on span "Production Release Test - [DATE] (Sandbox)" at bounding box center [668, 25] width 134 height 13
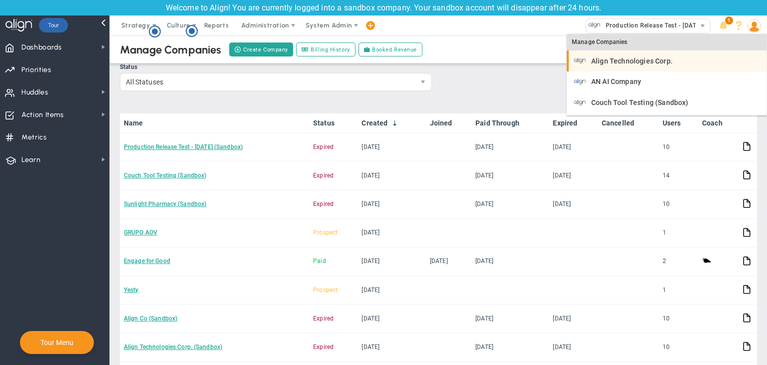
click at [640, 70] on li "Align Technologies Corp." at bounding box center [667, 60] width 200 height 21
